Goal: Information Seeking & Learning: Learn about a topic

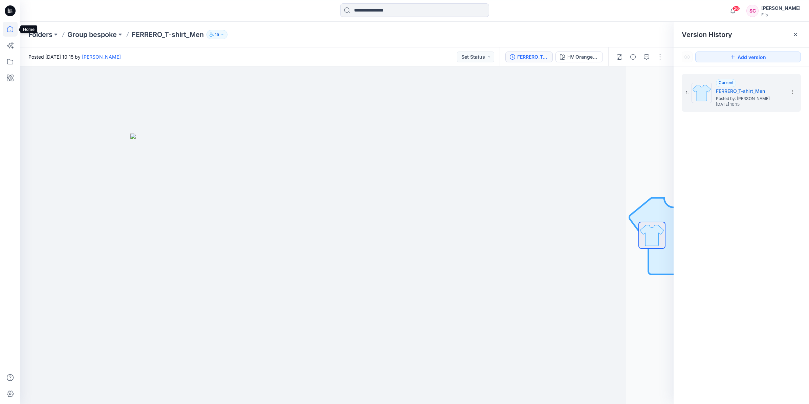
click at [10, 26] on icon at bounding box center [10, 29] width 6 height 6
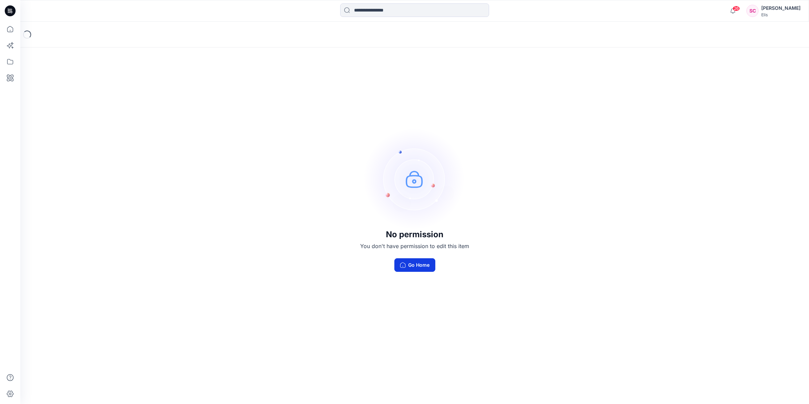
click at [417, 267] on button "Go Home" at bounding box center [414, 265] width 41 height 14
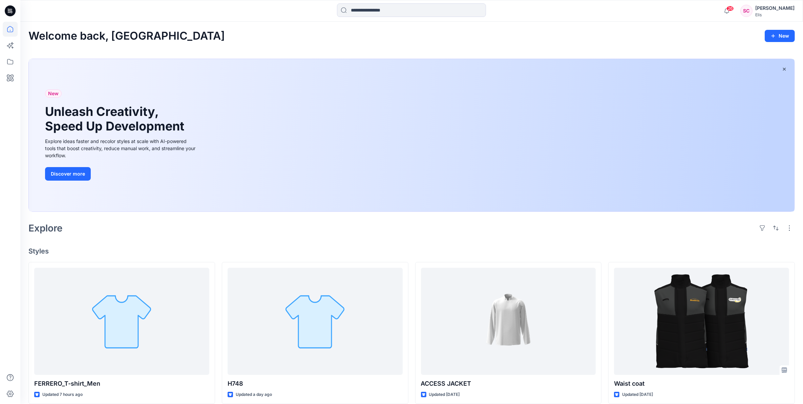
click at [411, 240] on div "Welcome back, Sofia New New Unleash Creativity, Speed Up Development Explore id…" at bounding box center [411, 378] width 783 height 712
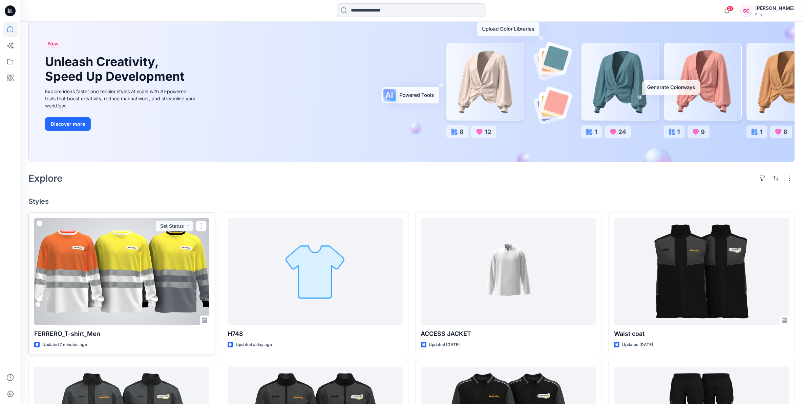
scroll to position [56, 0]
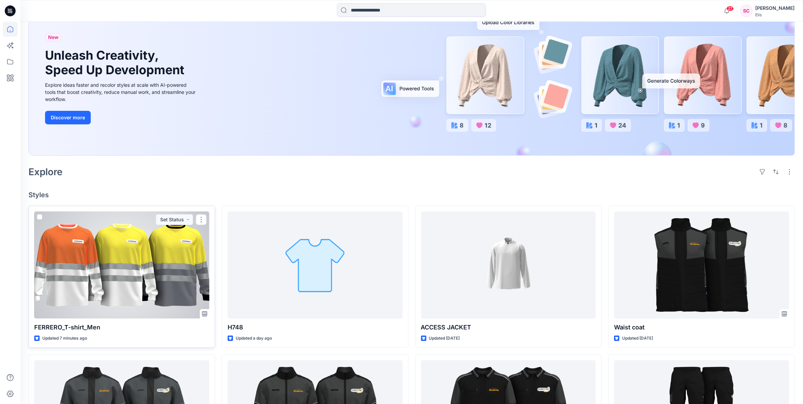
click at [170, 267] on div at bounding box center [121, 264] width 175 height 107
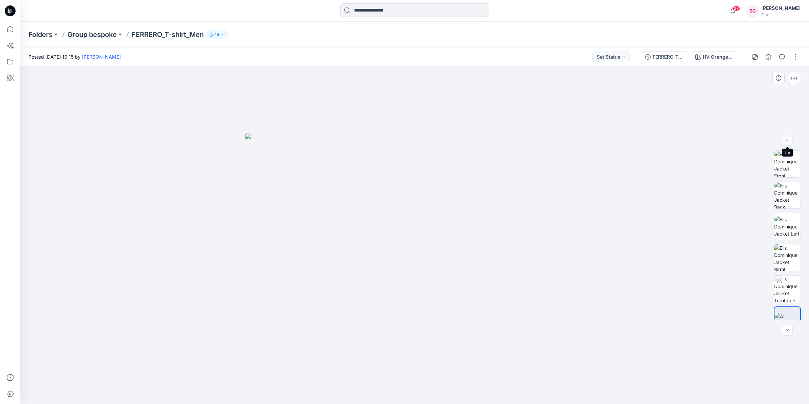
click at [788, 141] on div at bounding box center [787, 140] width 11 height 11
click at [720, 59] on div "HV Orange/White" at bounding box center [718, 56] width 31 height 7
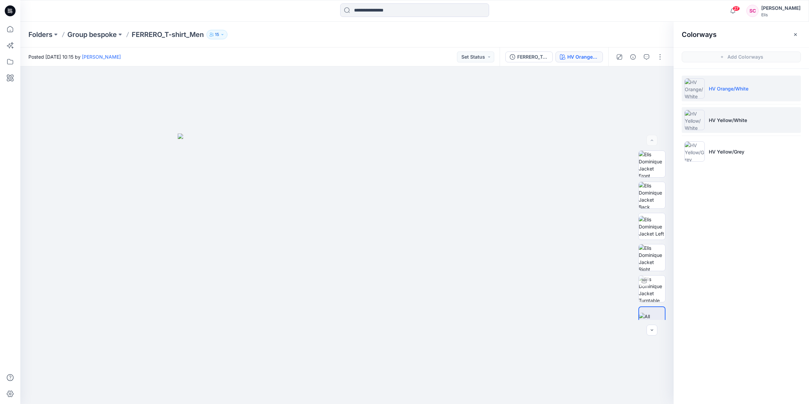
click at [729, 119] on p "HV Yellow/White" at bounding box center [728, 119] width 38 height 7
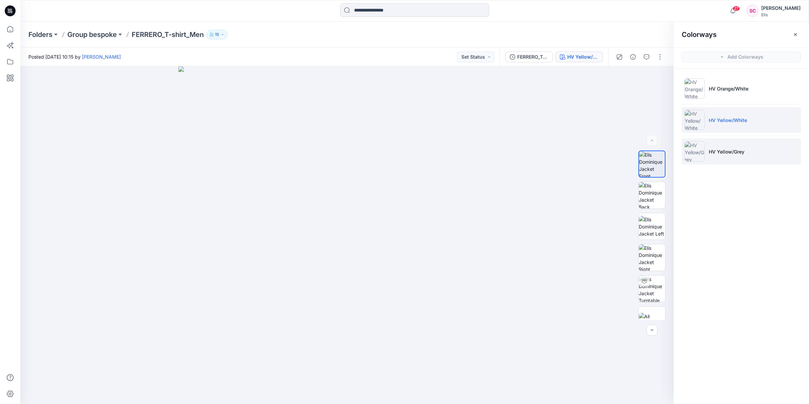
click at [733, 149] on p "HV Yellow/Grey" at bounding box center [727, 151] width 36 height 7
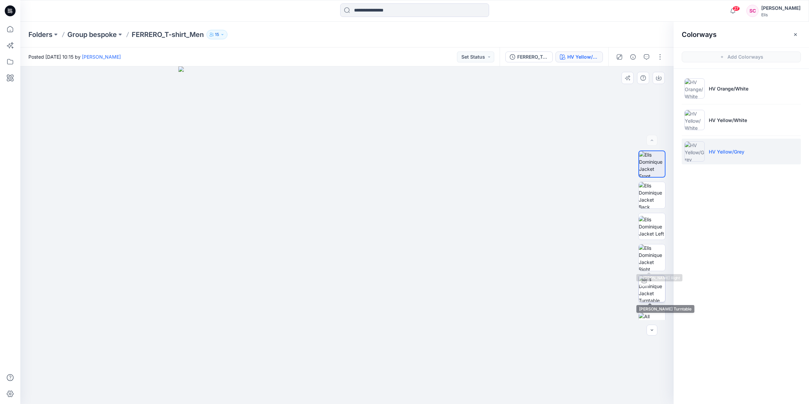
click at [643, 282] on icon at bounding box center [644, 280] width 5 height 5
drag, startPoint x: 361, startPoint y: 394, endPoint x: 180, endPoint y: 364, distance: 182.7
click at [180, 364] on div at bounding box center [346, 234] width 653 height 337
click at [552, 264] on div at bounding box center [346, 234] width 653 height 337
click at [793, 33] on icon "button" at bounding box center [795, 34] width 5 height 5
